Goal: Information Seeking & Learning: Learn about a topic

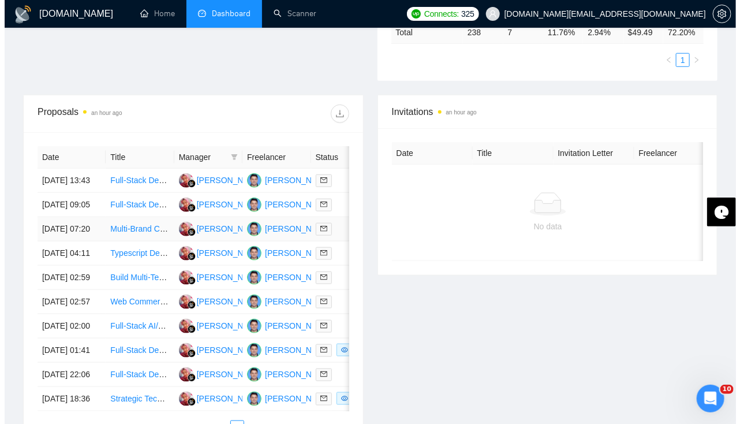
scroll to position [386, 0]
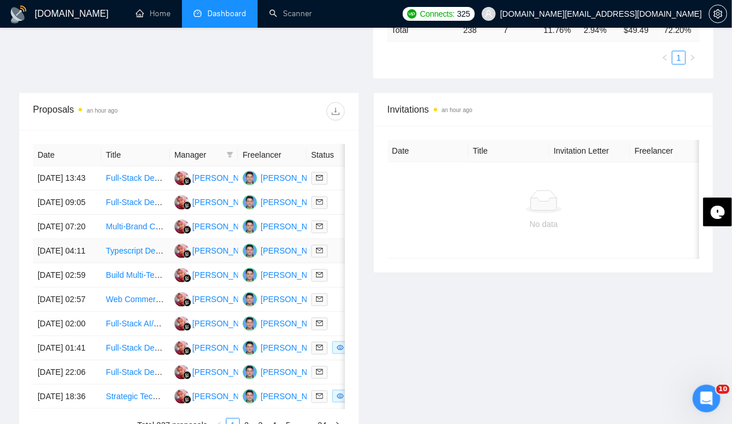
click at [63, 263] on td "[DATE] 04:11" at bounding box center [67, 251] width 68 height 24
click at [60, 234] on td "[DATE] 07:20" at bounding box center [67, 227] width 68 height 24
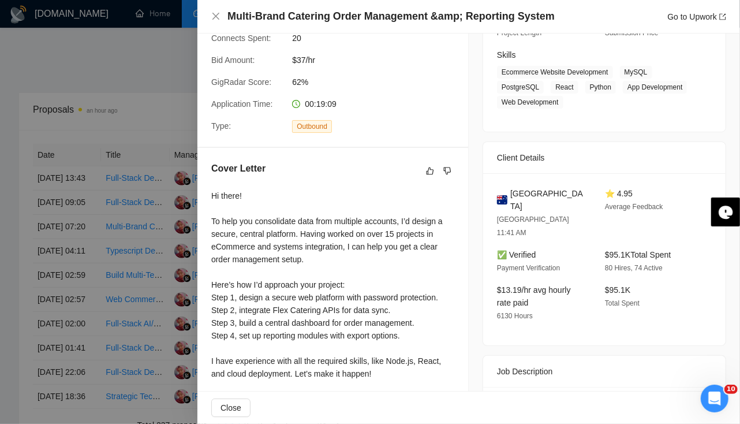
scroll to position [0, 0]
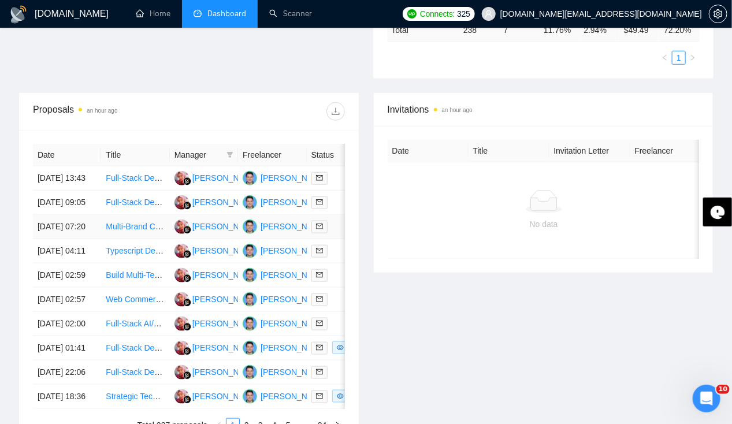
click at [77, 239] on td "[DATE] 07:20" at bounding box center [67, 227] width 68 height 24
click at [51, 198] on td "[DATE] 09:05" at bounding box center [67, 203] width 68 height 24
click at [66, 207] on td "[DATE] 09:05" at bounding box center [67, 203] width 68 height 24
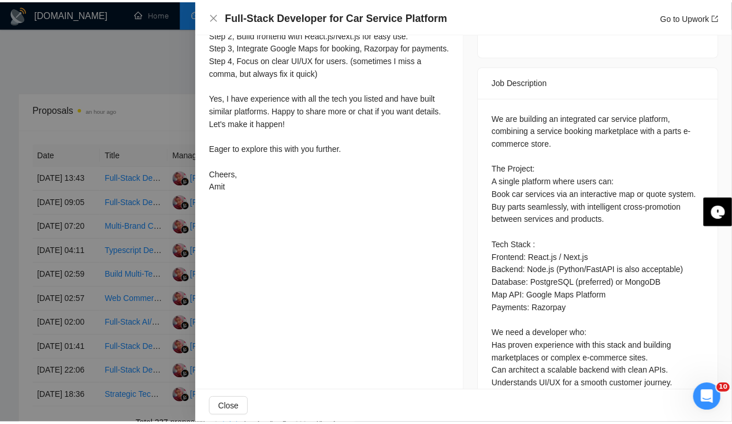
scroll to position [569, 0]
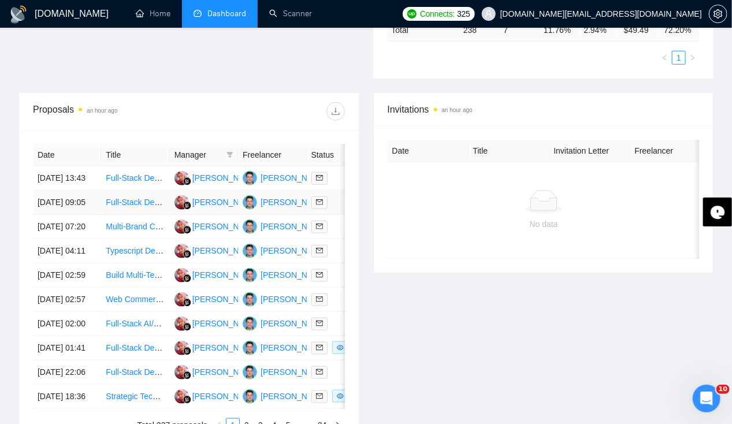
click at [68, 199] on td "[DATE] 09:05" at bounding box center [67, 203] width 68 height 24
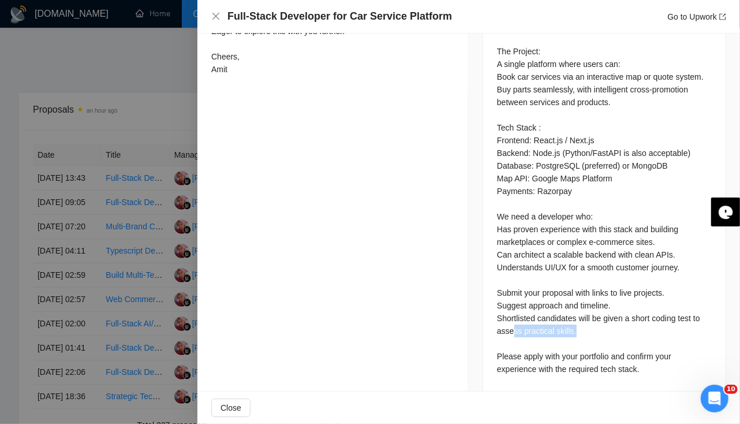
drag, startPoint x: 507, startPoint y: 308, endPoint x: 574, endPoint y: 319, distance: 67.4
click at [574, 319] on div "We are building an integrated car service platform, combining a service booking…" at bounding box center [604, 184] width 215 height 381
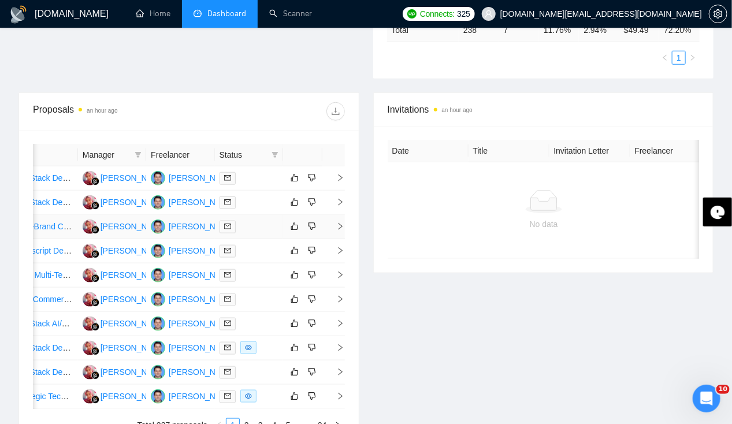
scroll to position [0, 0]
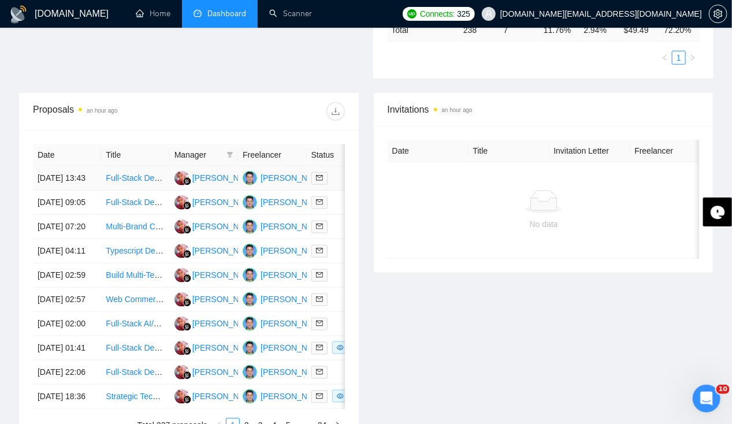
click at [54, 168] on td "[DATE] 13:43" at bounding box center [67, 178] width 68 height 24
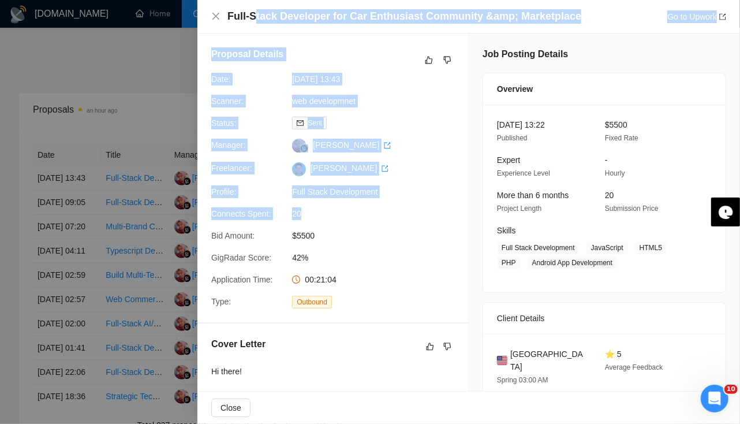
drag, startPoint x: 254, startPoint y: 23, endPoint x: 388, endPoint y: 222, distance: 239.6
click at [388, 222] on div "Full-Stack Developer for Car Enthusiast Community &amp; Marketplace Go to Upwor…" at bounding box center [469, 212] width 543 height 424
